Goal: Find contact information: Find contact information

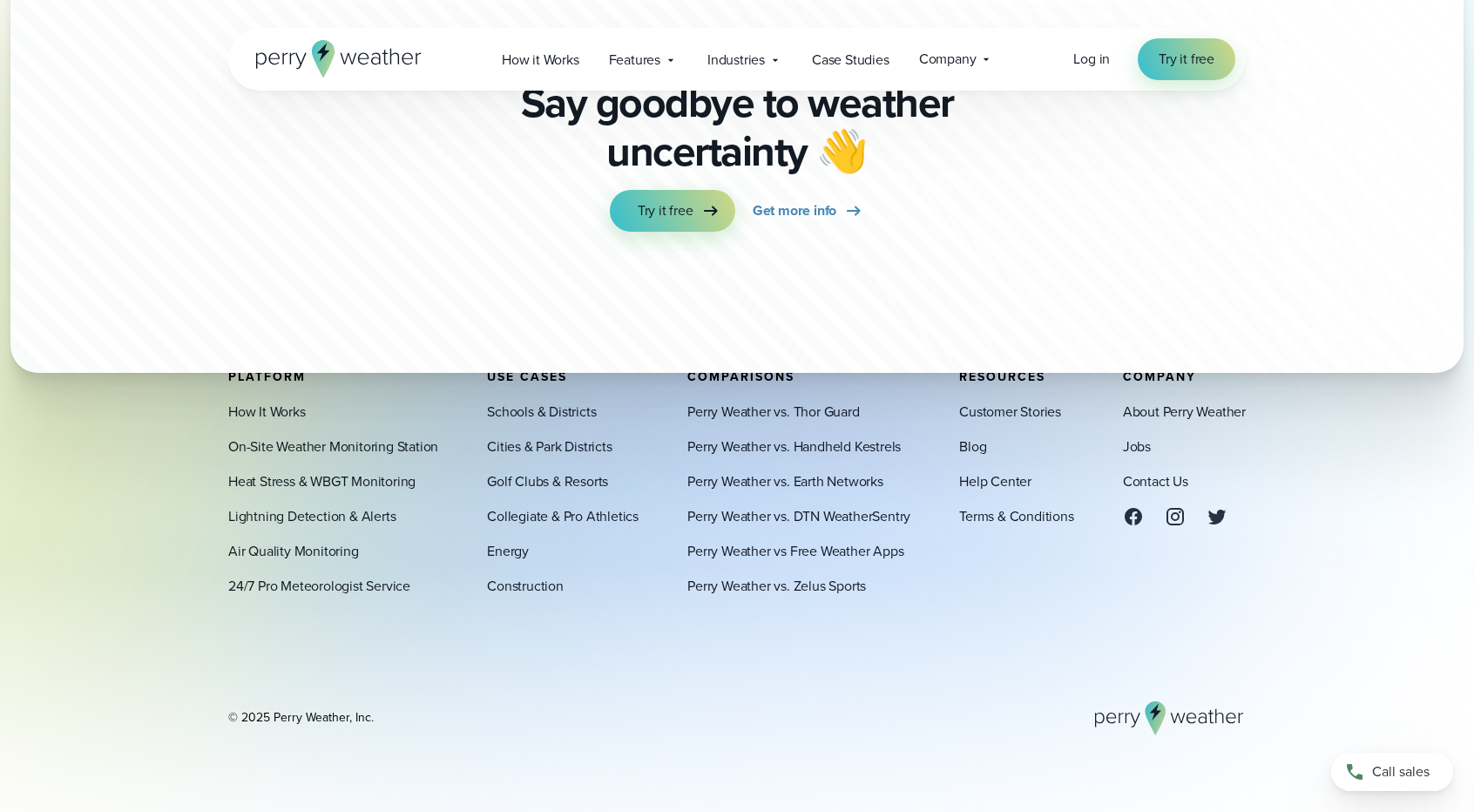
scroll to position [7295, 0]
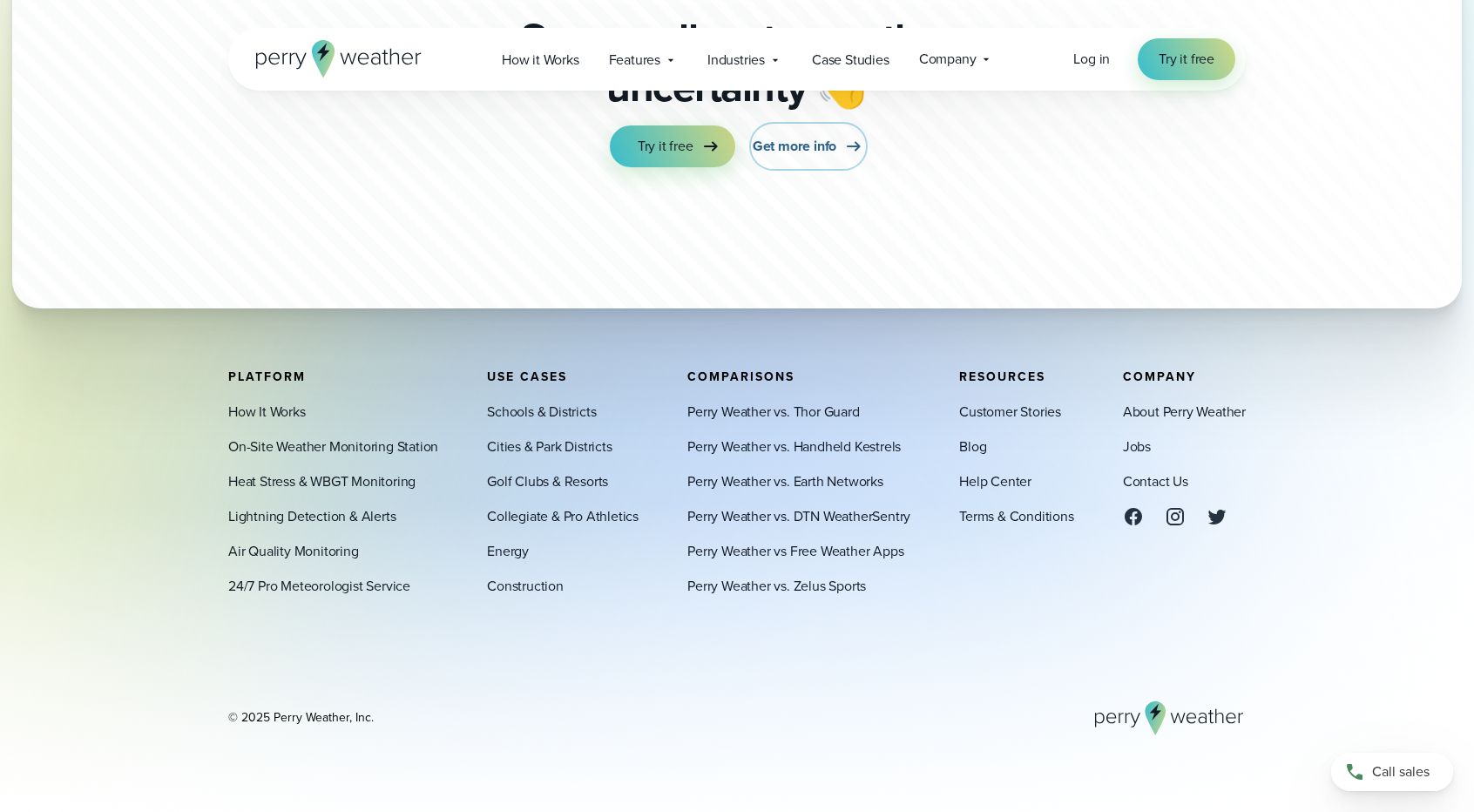
click at [814, 136] on span "Get more info" at bounding box center [795, 147] width 84 height 21
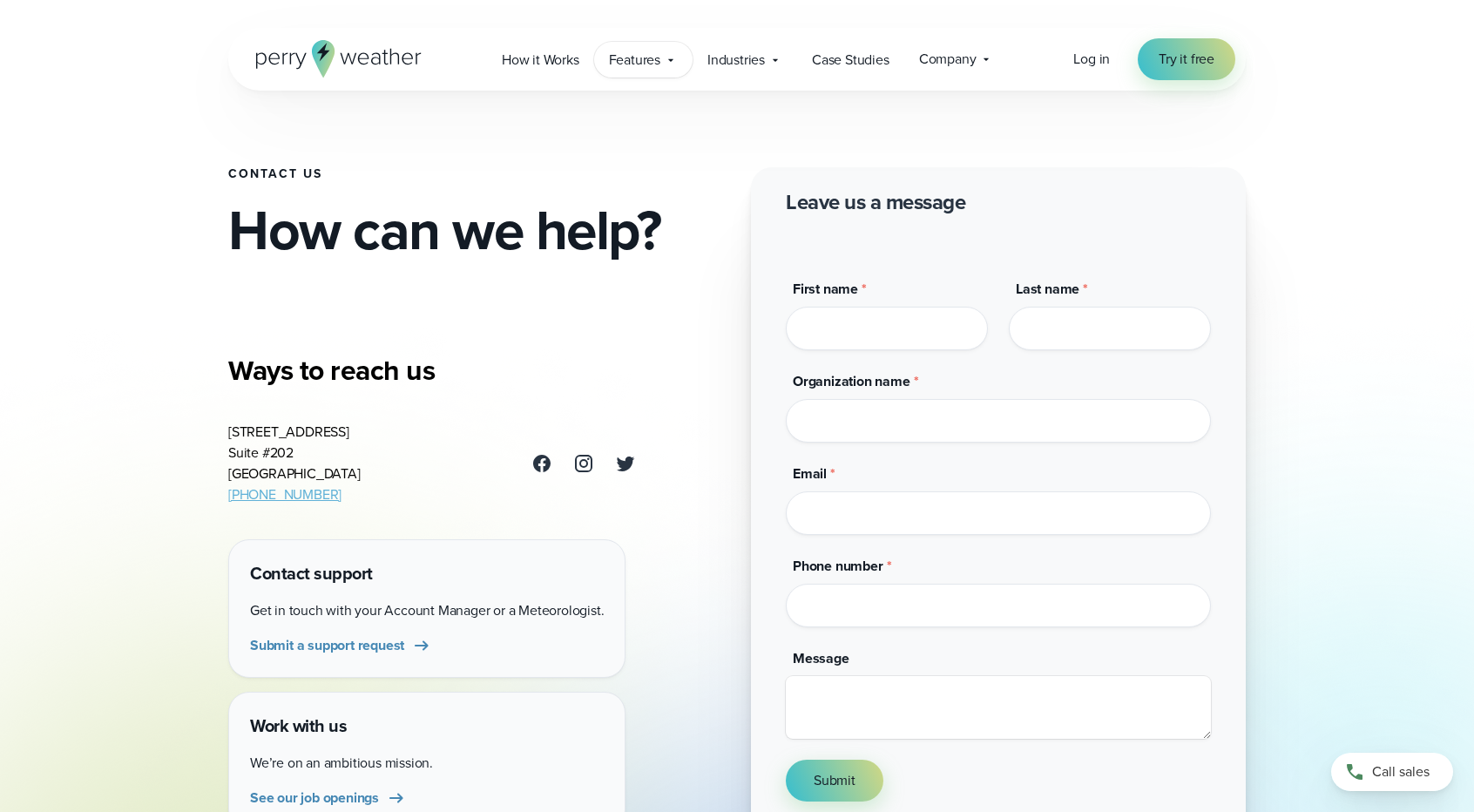
click at [650, 67] on span "Features" at bounding box center [634, 60] width 51 height 21
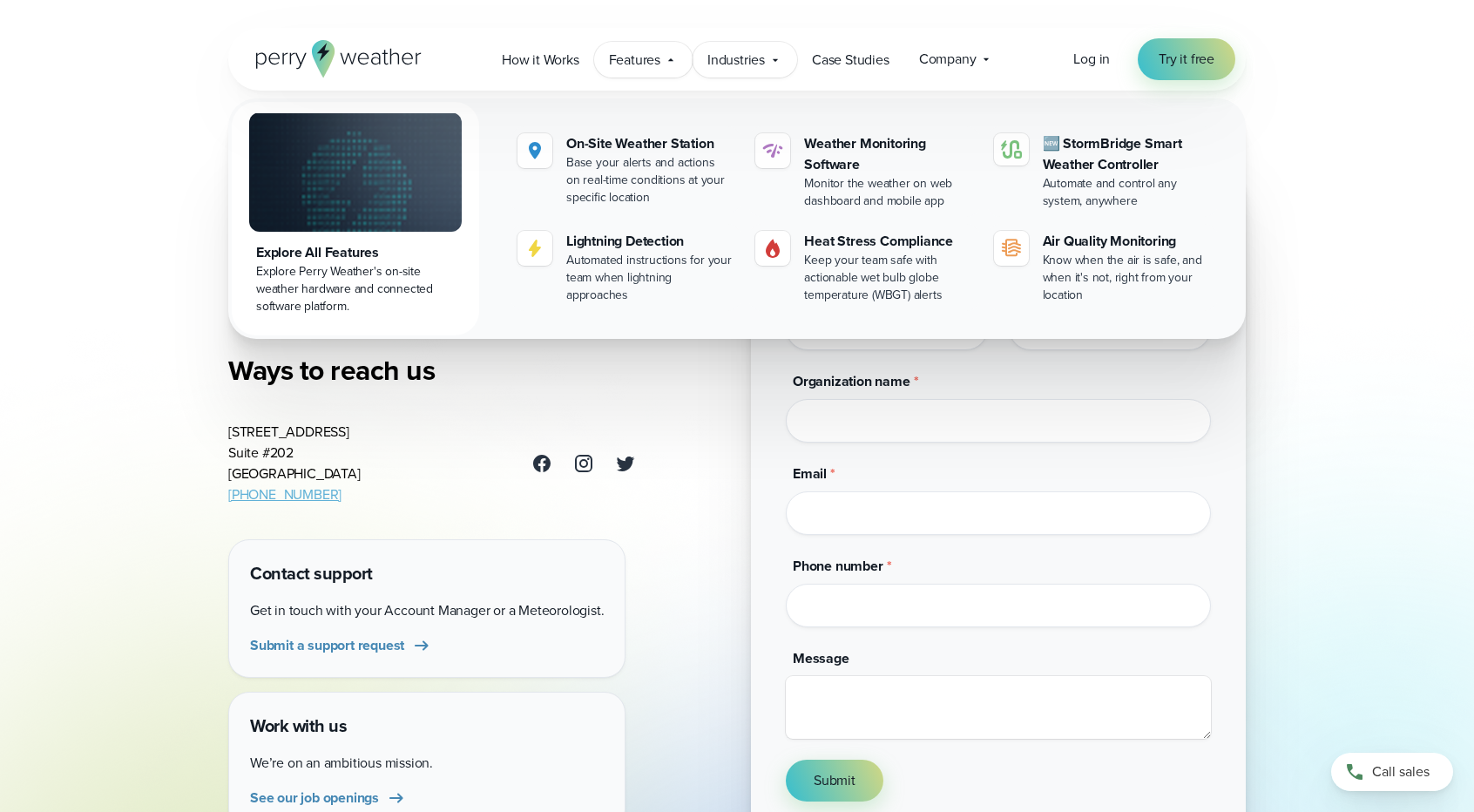
click at [775, 57] on icon at bounding box center [776, 60] width 14 height 14
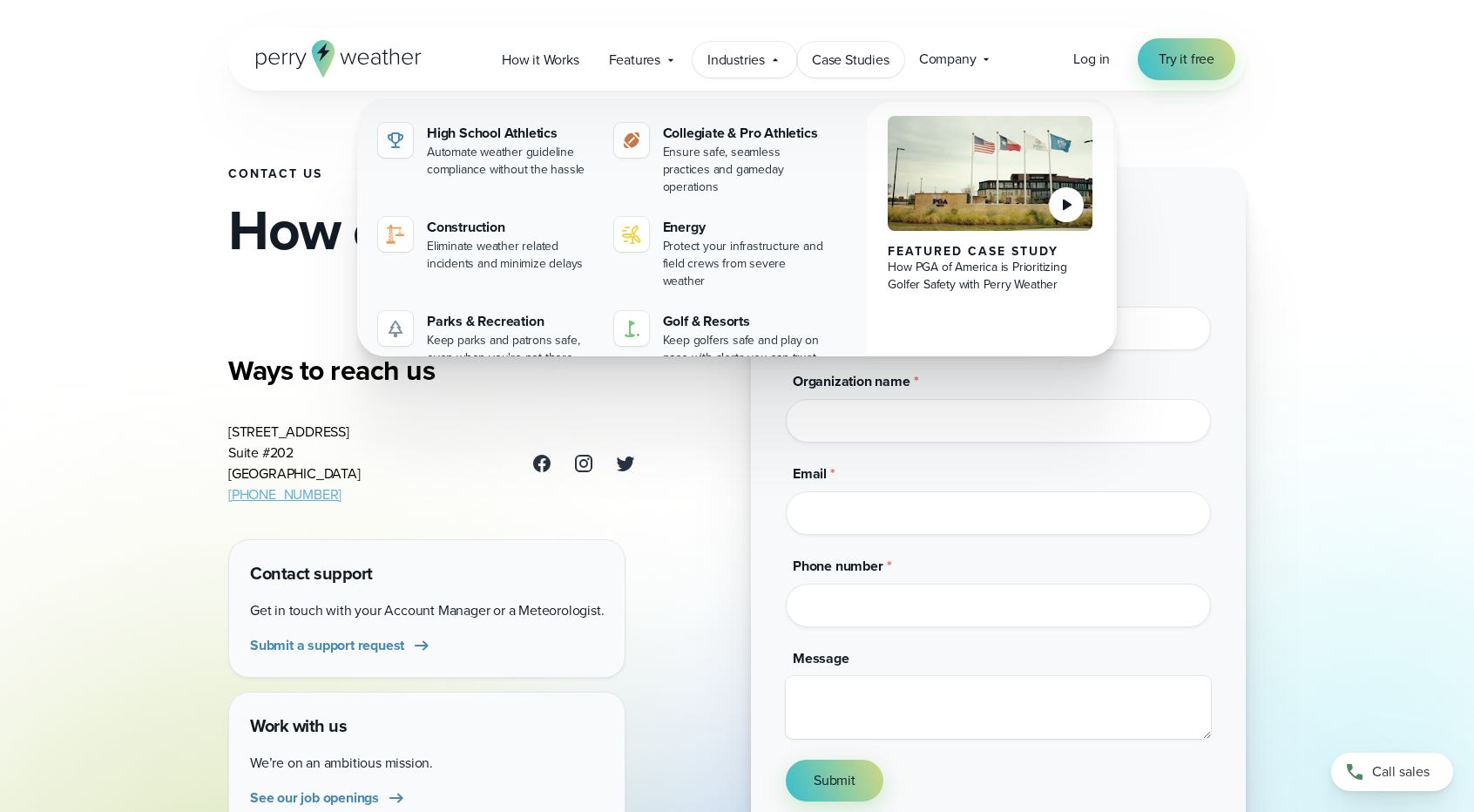
click at [869, 63] on span "Case Studies" at bounding box center [851, 60] width 78 height 21
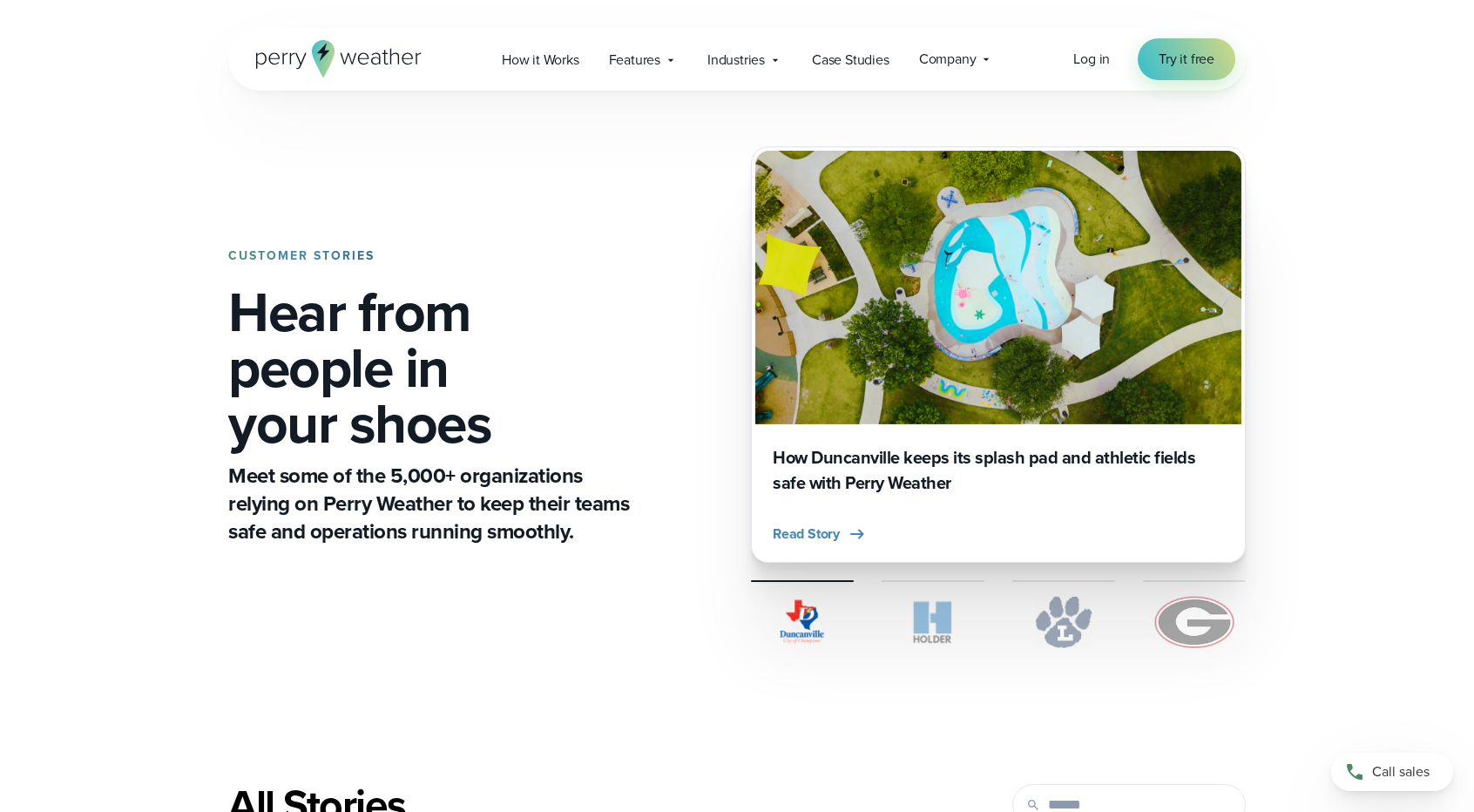
click at [958, 59] on span "Company" at bounding box center [948, 59] width 58 height 21
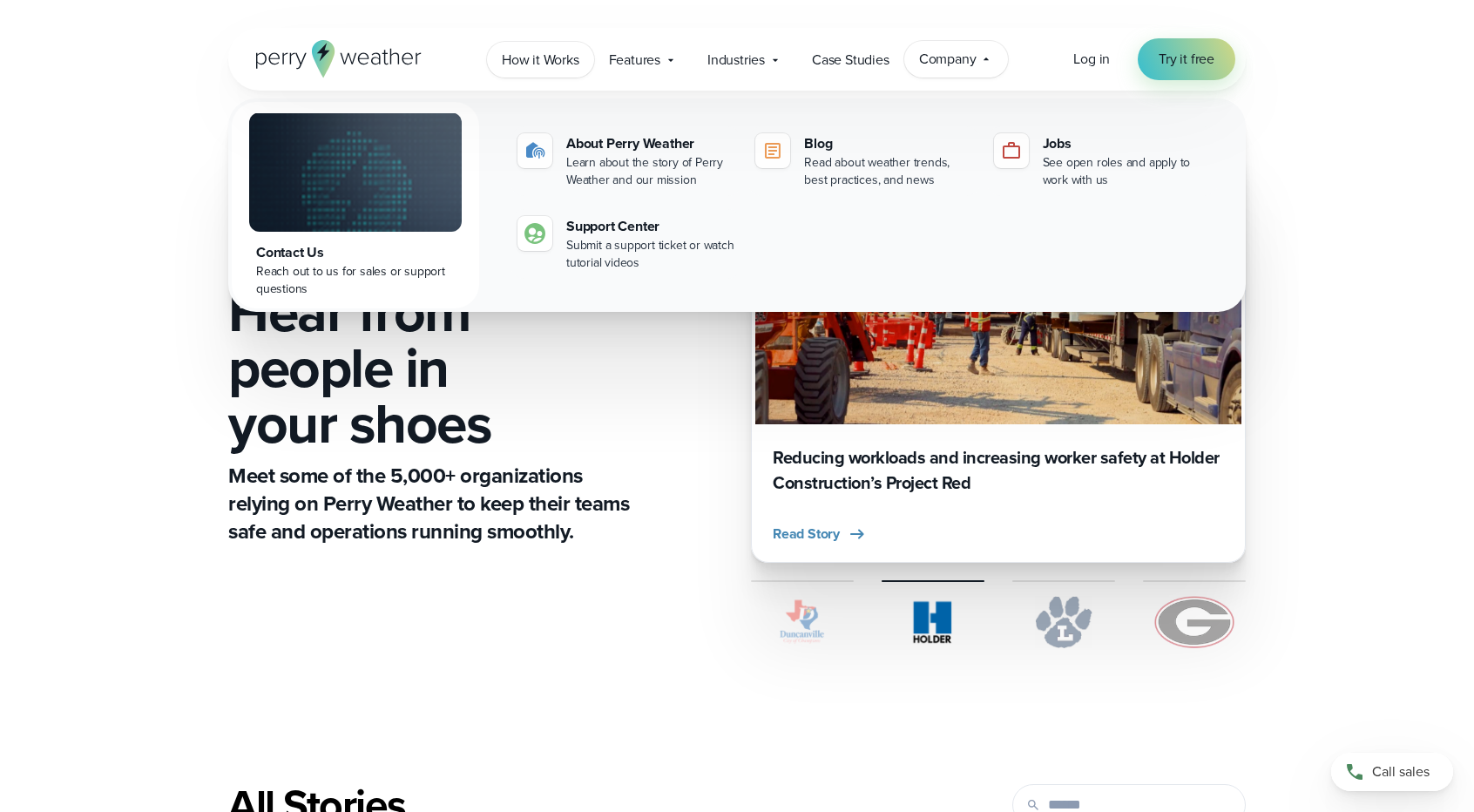
click at [560, 62] on span "How it Works" at bounding box center [541, 60] width 78 height 21
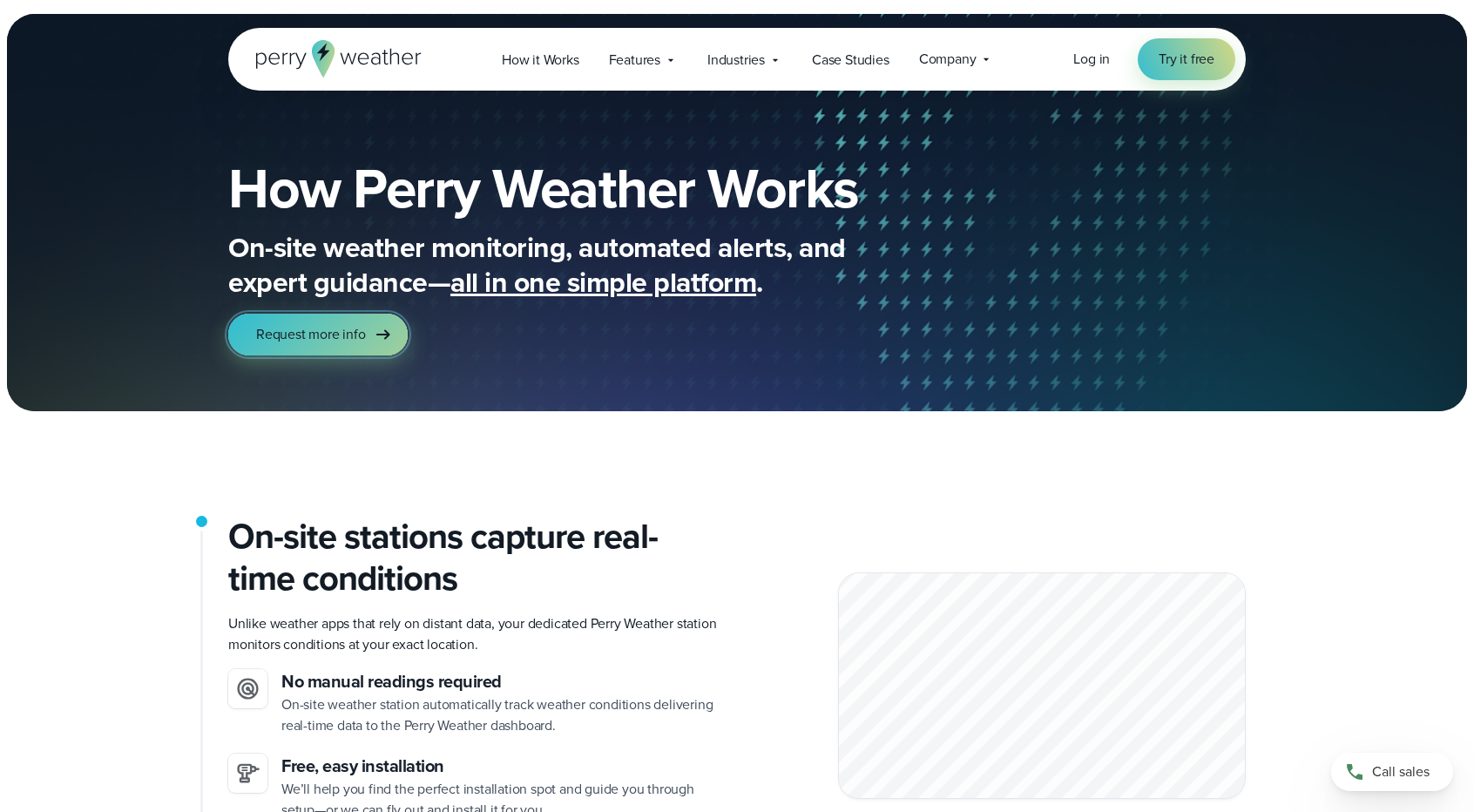
click at [373, 330] on icon at bounding box center [384, 334] width 21 height 21
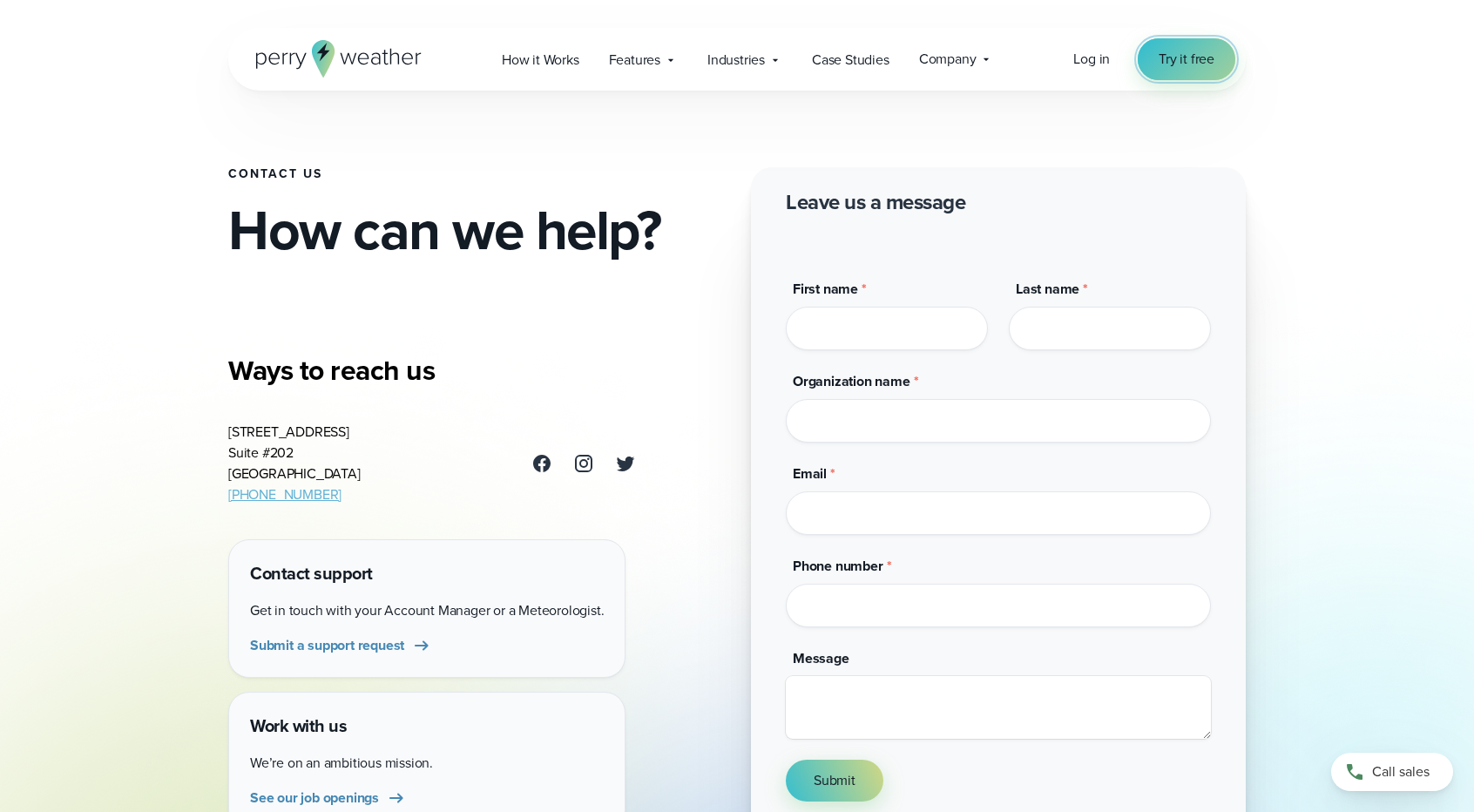
click at [1177, 65] on span "Try it free" at bounding box center [1186, 59] width 56 height 21
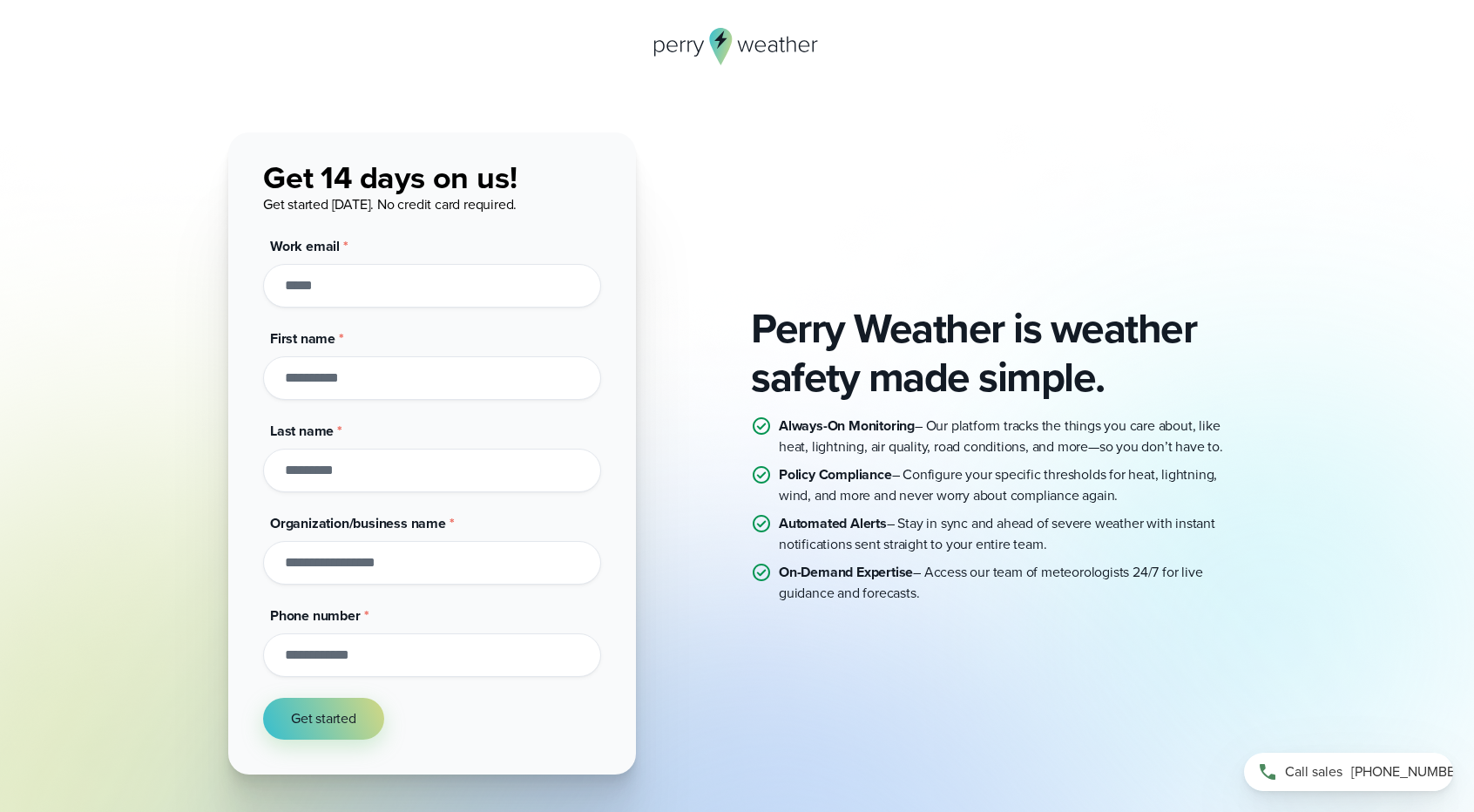
click at [1411, 785] on div "Call sales 214-945-2199" at bounding box center [1348, 771] width 209 height 38
click at [1138, 398] on h2 "Perry Weather is weather safety made simple." at bounding box center [998, 353] width 495 height 97
